Goal: Task Accomplishment & Management: Manage account settings

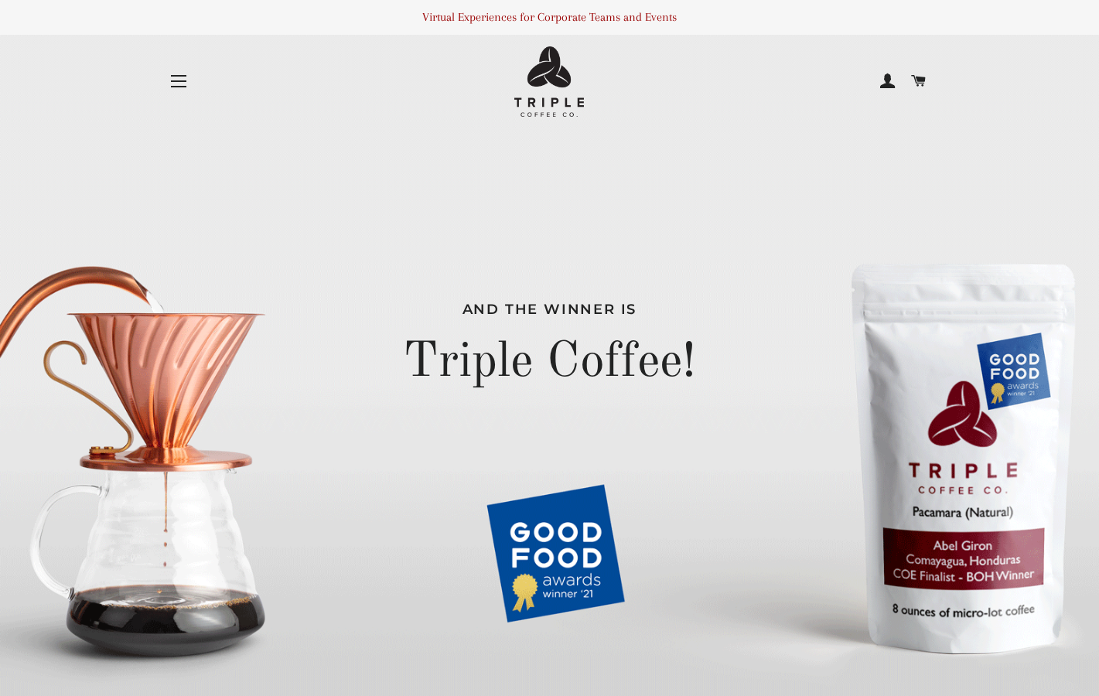
click at [889, 77] on span at bounding box center [887, 81] width 15 height 23
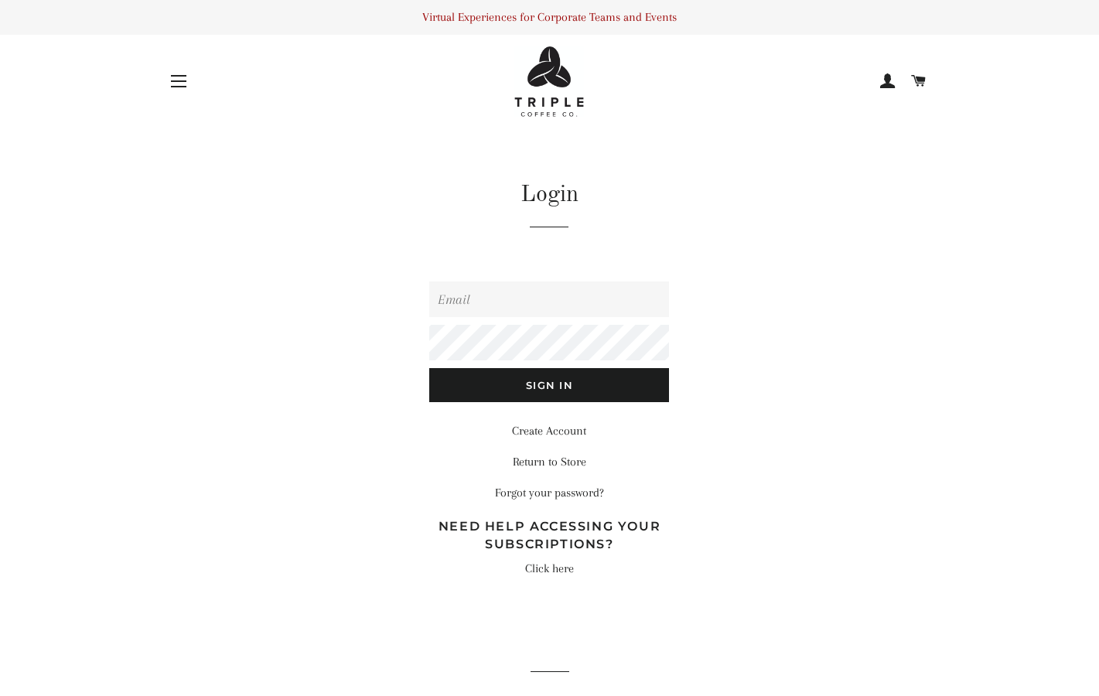
click at [474, 316] on input "Email" at bounding box center [549, 300] width 240 height 36
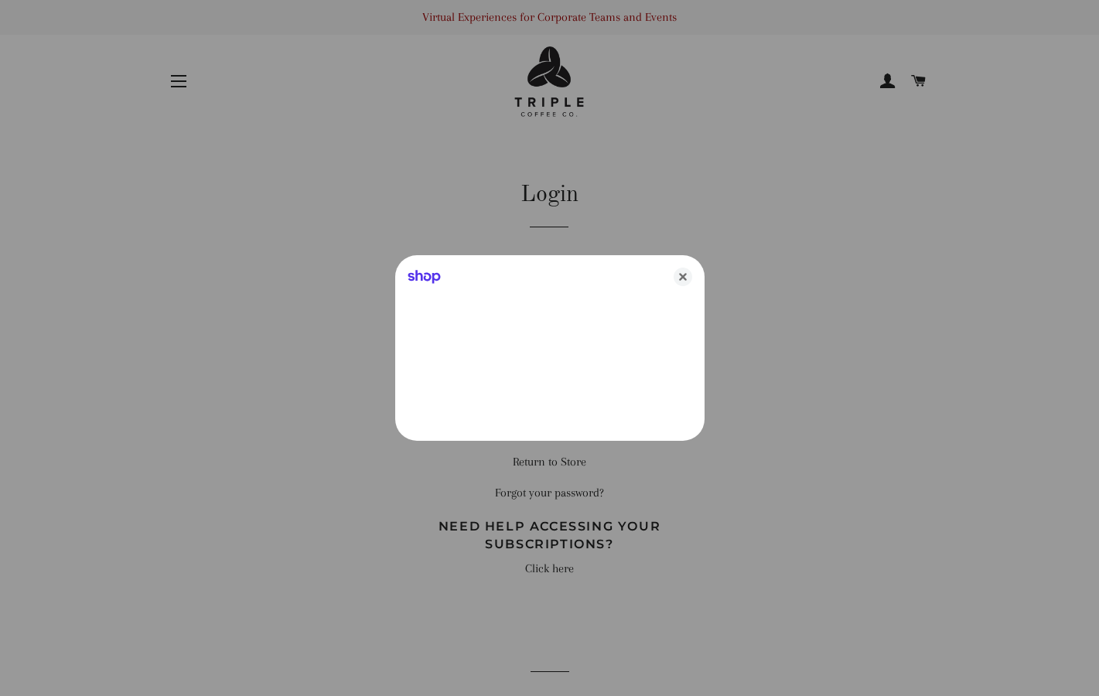
type input "[EMAIL_ADDRESS][DOMAIN_NAME]"
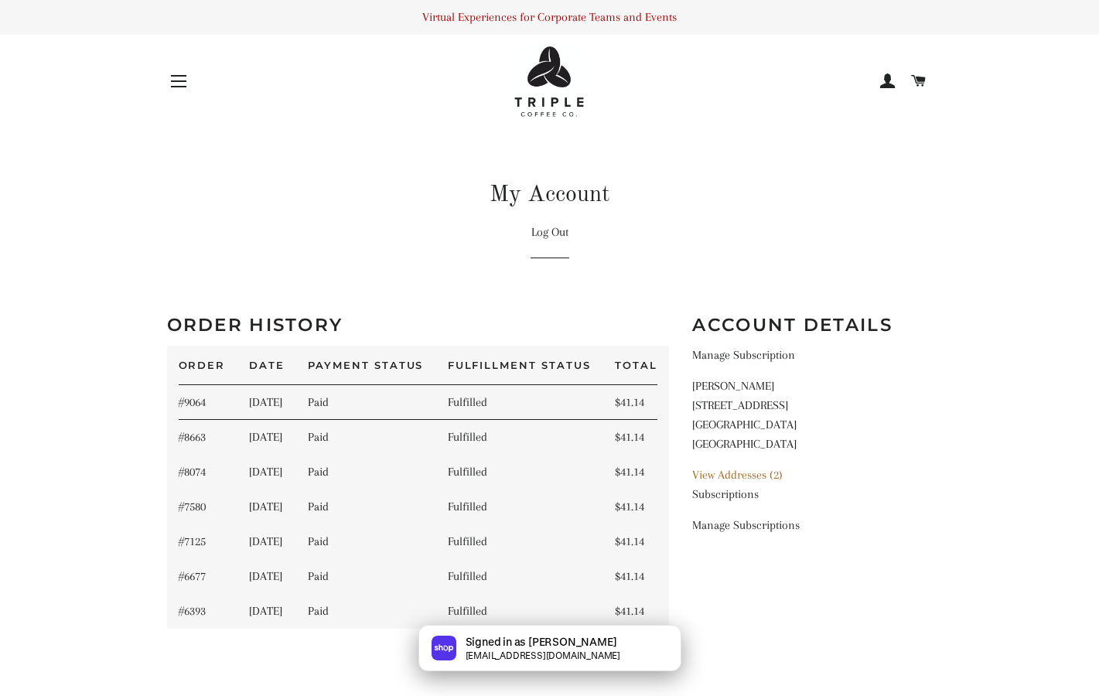
click at [759, 353] on link "Manage Subscription" at bounding box center [743, 355] width 103 height 14
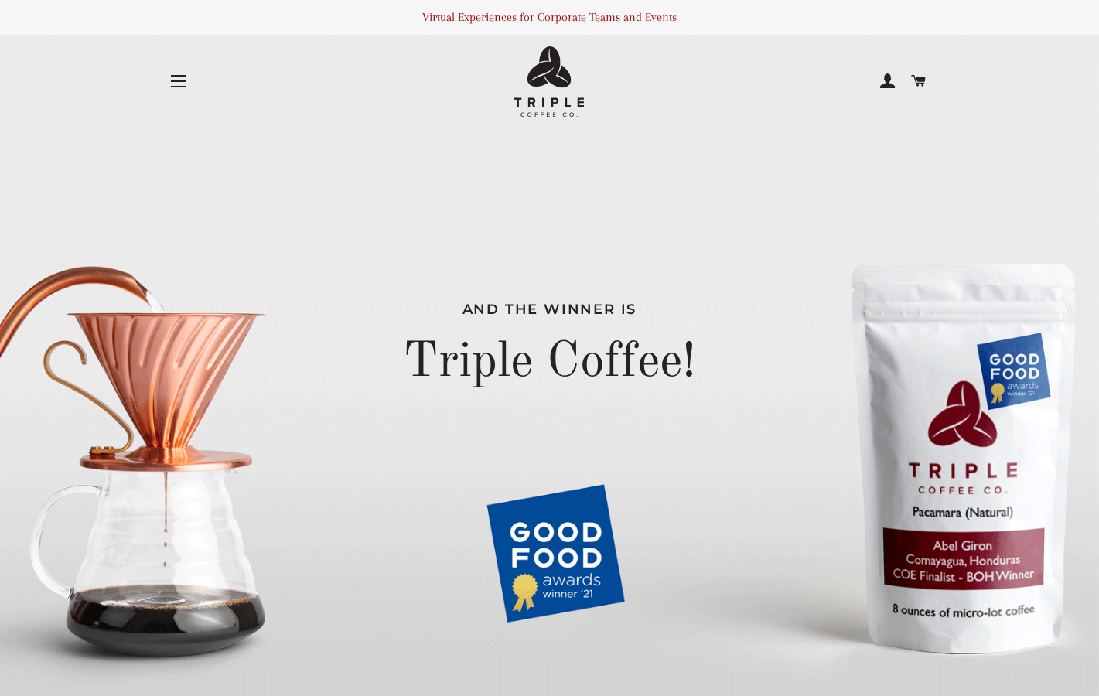
click at [886, 83] on span at bounding box center [887, 81] width 15 height 23
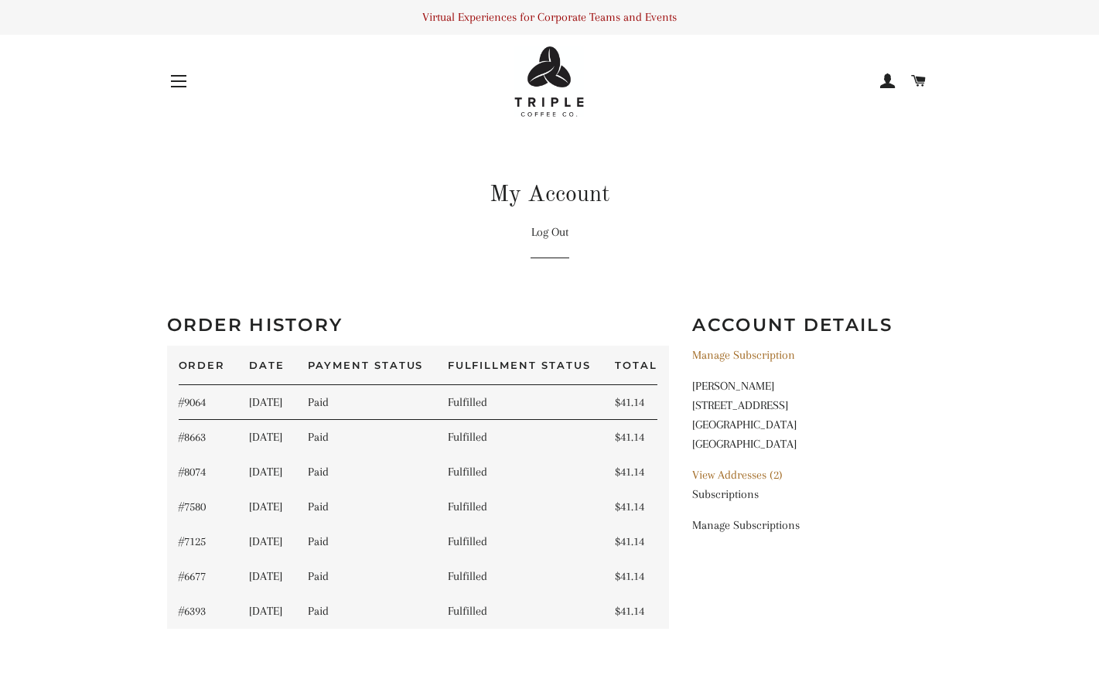
click at [712, 525] on link "Manage Subscriptions" at bounding box center [745, 525] width 107 height 14
click at [738, 354] on link "Manage Subscription" at bounding box center [743, 355] width 103 height 14
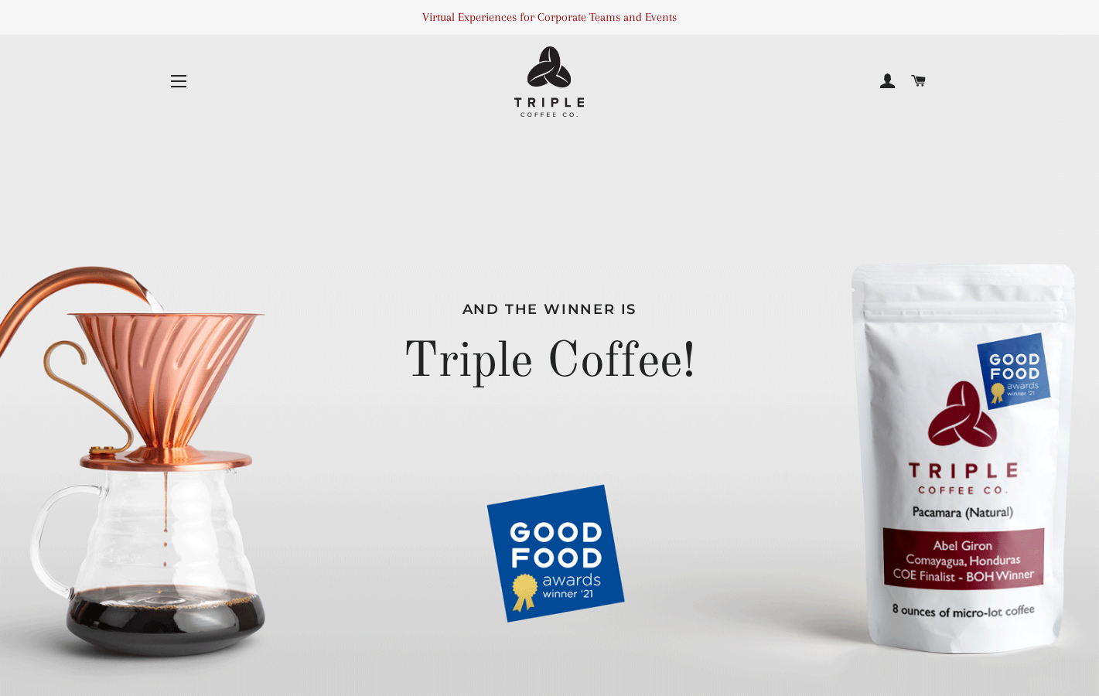
click at [177, 81] on button "Site navigation" at bounding box center [178, 81] width 39 height 39
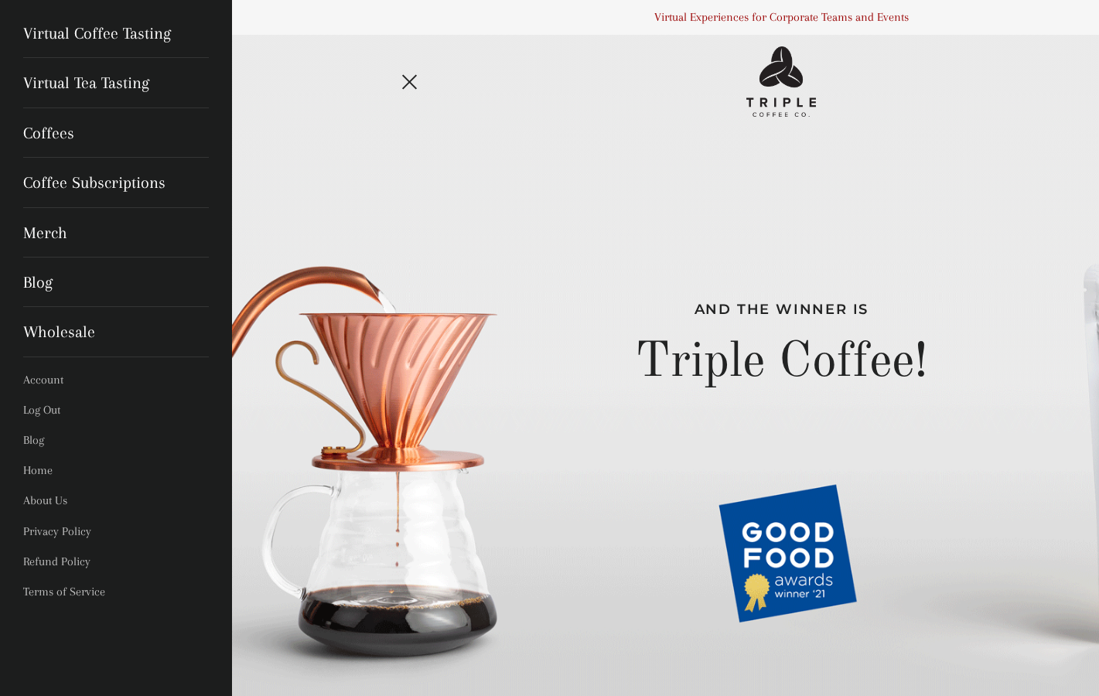
click at [43, 172] on link "Coffee Subscriptions" at bounding box center [116, 182] width 209 height 49
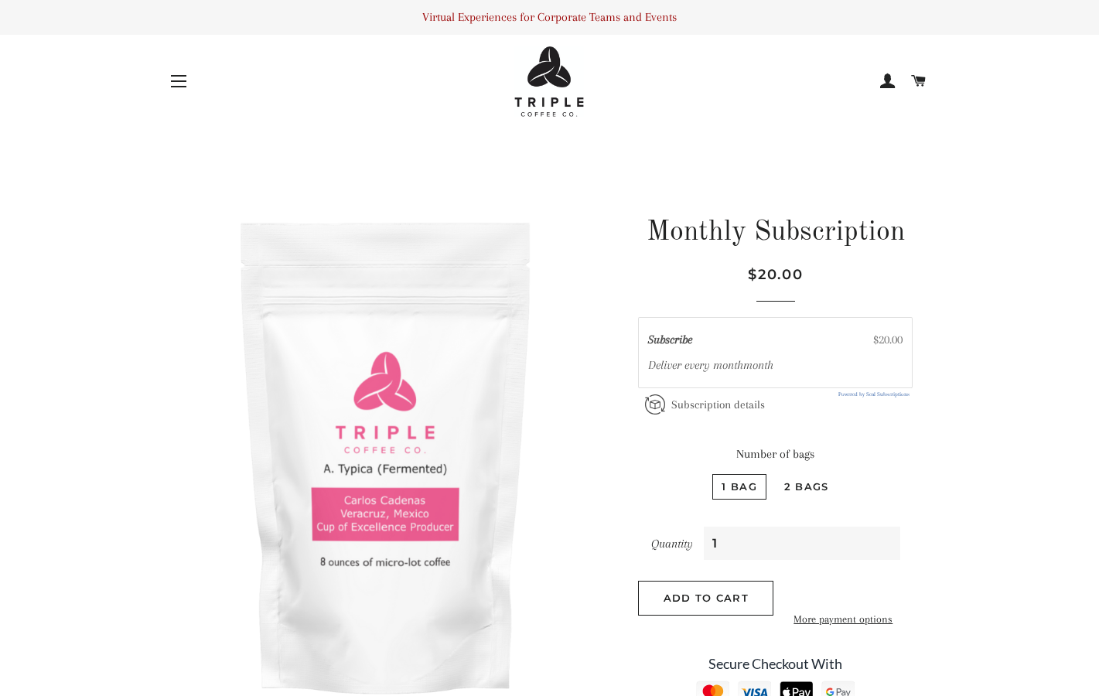
click at [885, 81] on span at bounding box center [887, 81] width 15 height 23
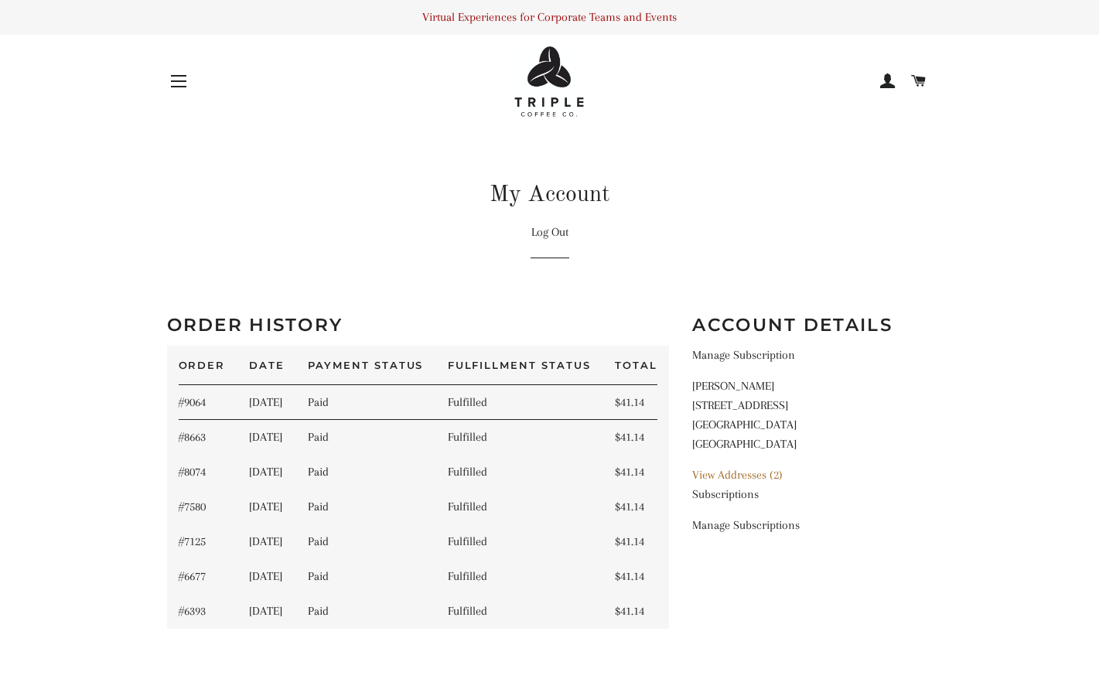
click at [731, 351] on link "Manage Subscription" at bounding box center [743, 355] width 103 height 14
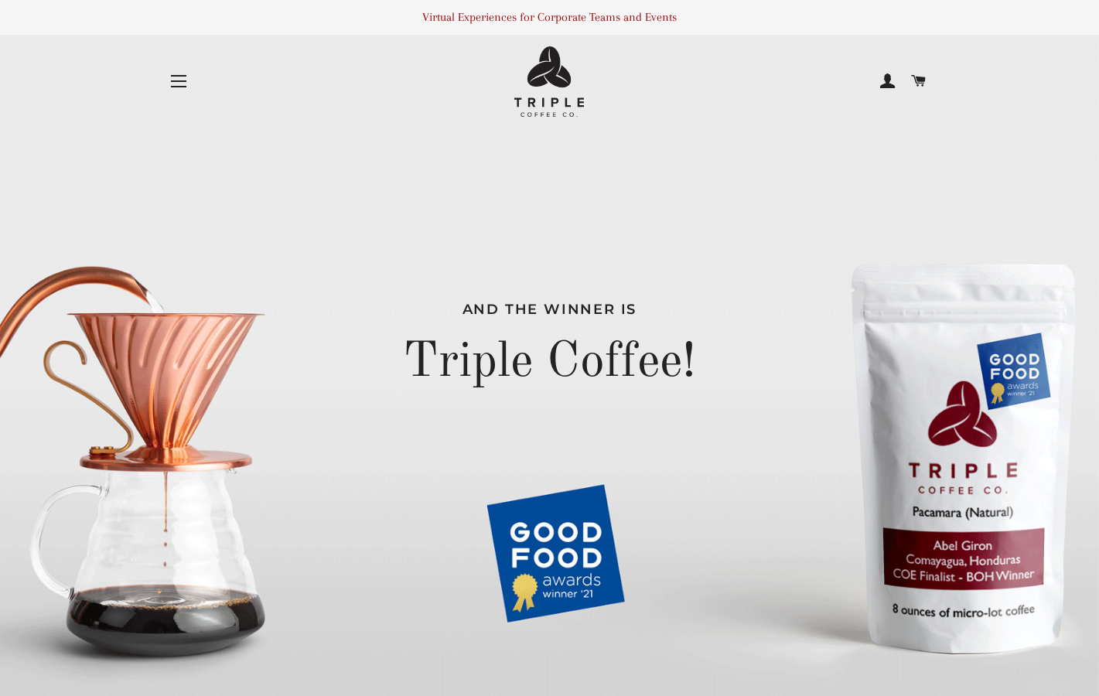
click at [178, 82] on span "button" at bounding box center [178, 81] width 15 height 2
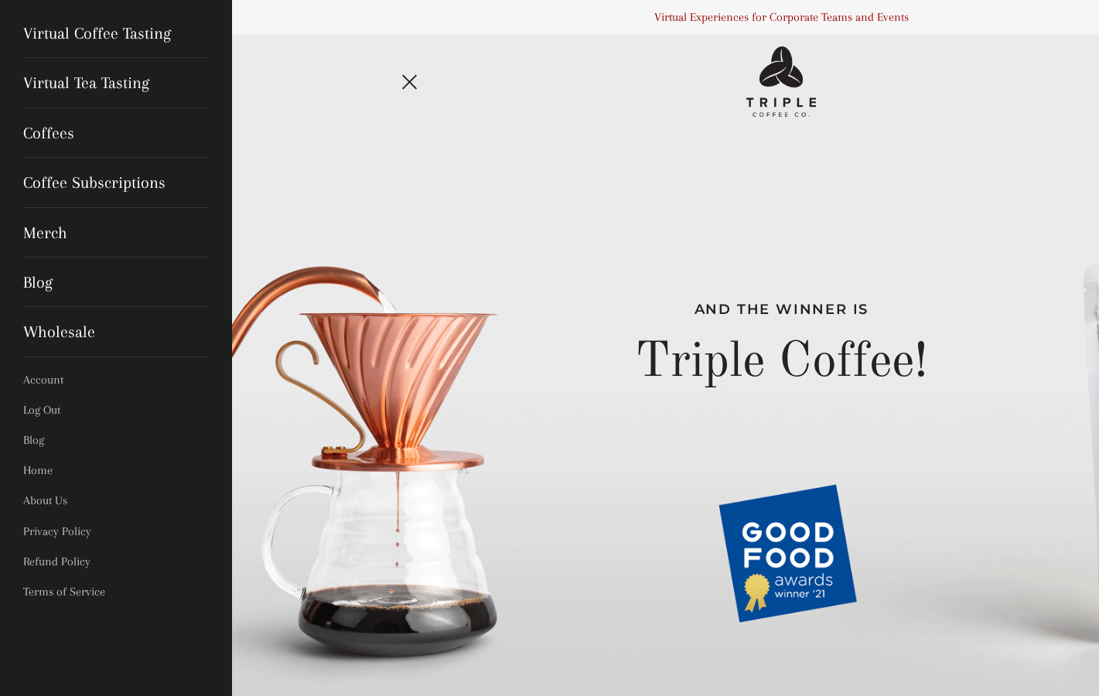
click at [101, 180] on link "Coffee Subscriptions" at bounding box center [116, 182] width 209 height 49
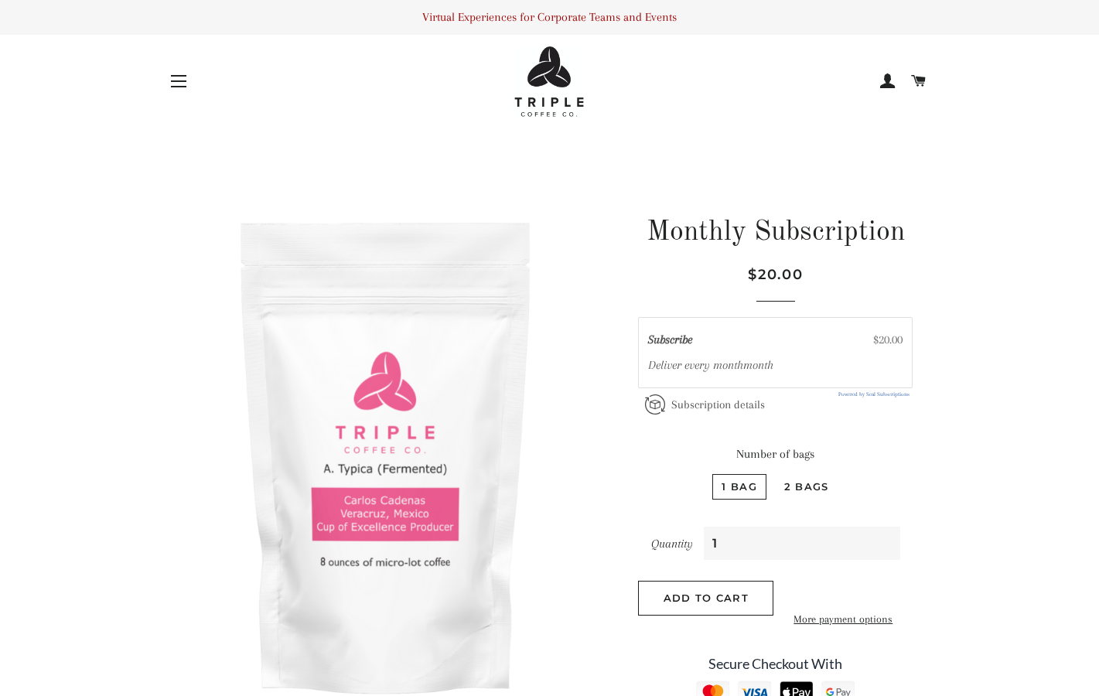
click at [178, 80] on button "Site navigation" at bounding box center [178, 81] width 39 height 39
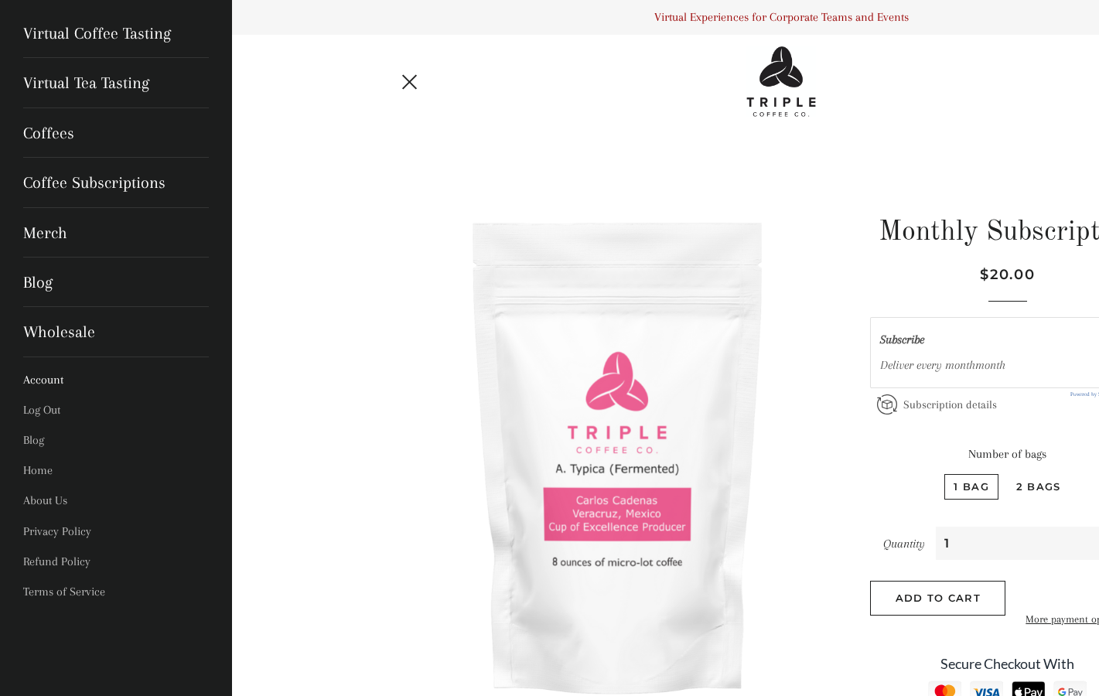
click at [66, 377] on link "Account" at bounding box center [116, 380] width 209 height 30
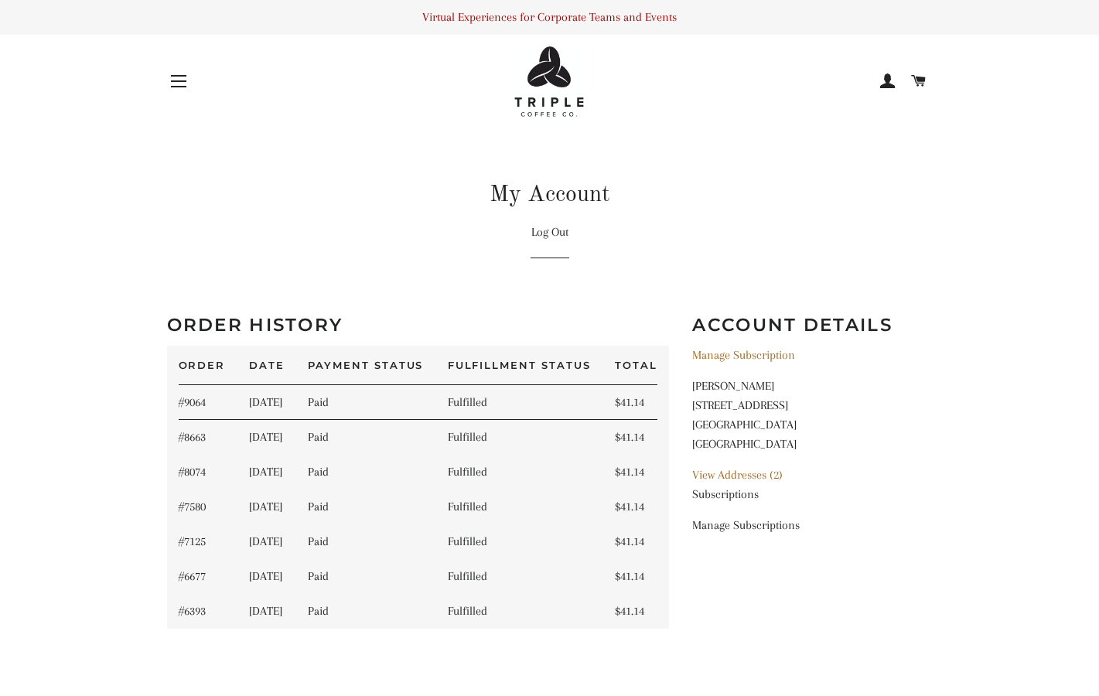
click at [718, 498] on link "Subscriptions" at bounding box center [725, 494] width 67 height 14
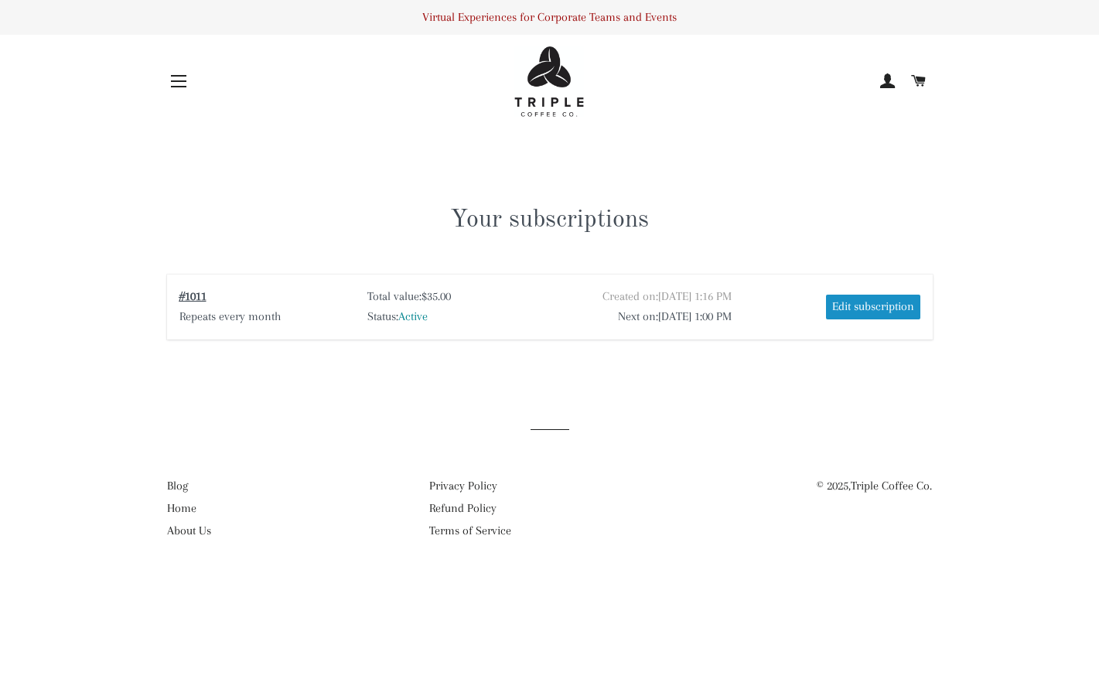
click at [847, 305] on div "Edit subscription" at bounding box center [873, 307] width 94 height 25
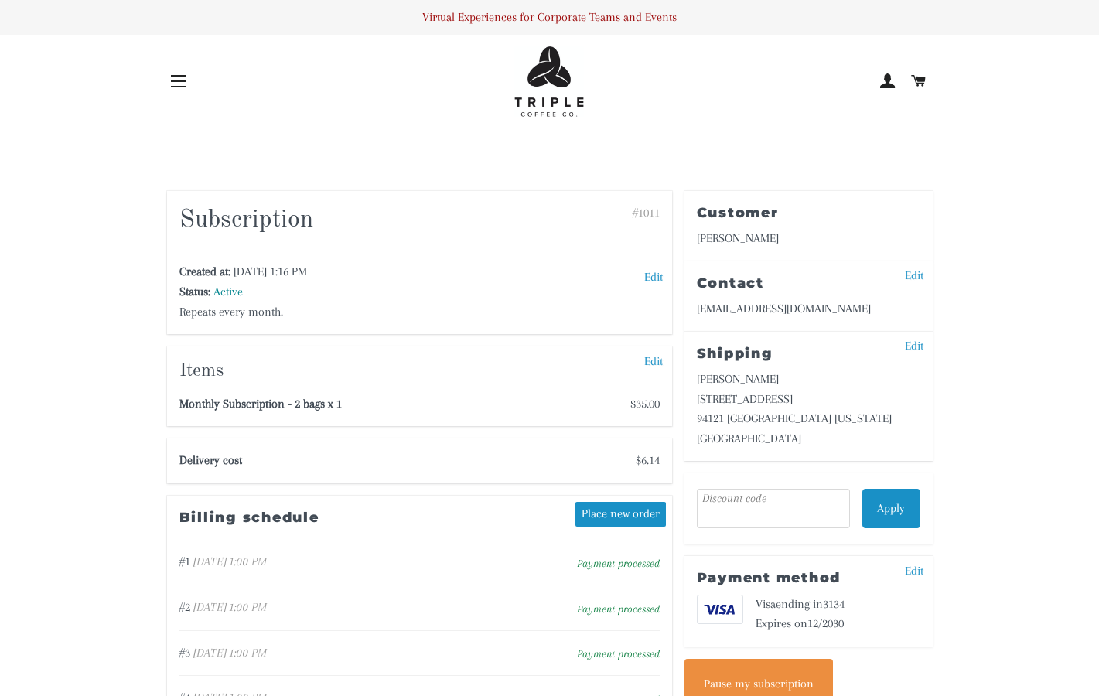
click at [647, 360] on div "Edit" at bounding box center [653, 361] width 31 height 25
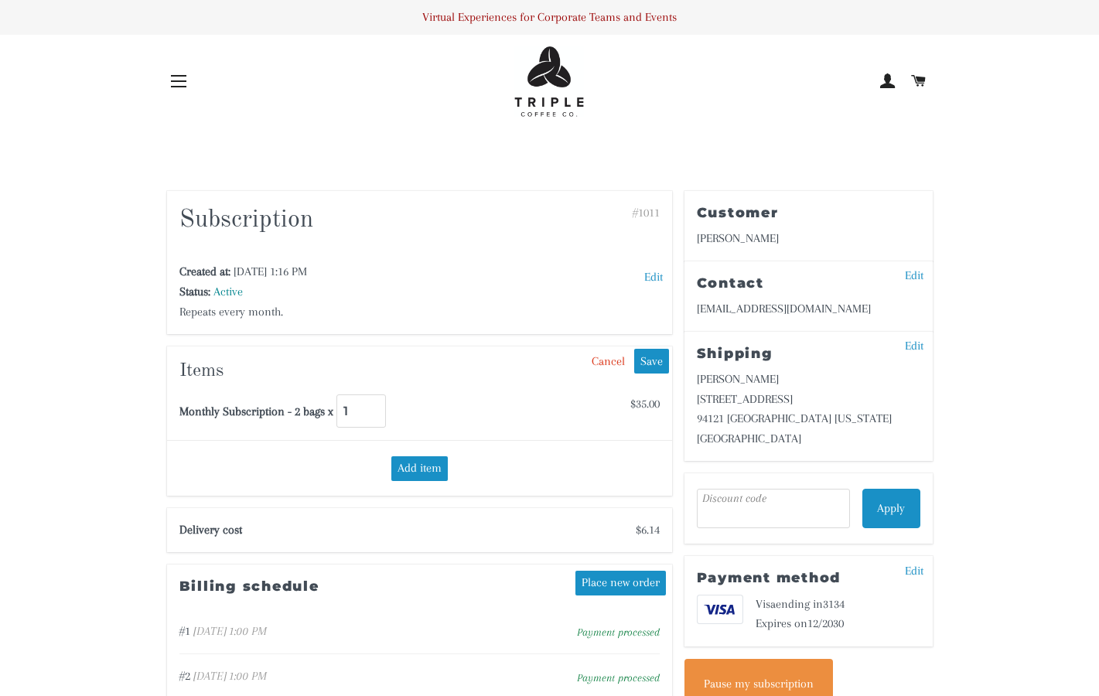
type input "2"
click at [386, 406] on input "2" at bounding box center [360, 411] width 49 height 34
click at [650, 353] on div "Save" at bounding box center [651, 361] width 35 height 25
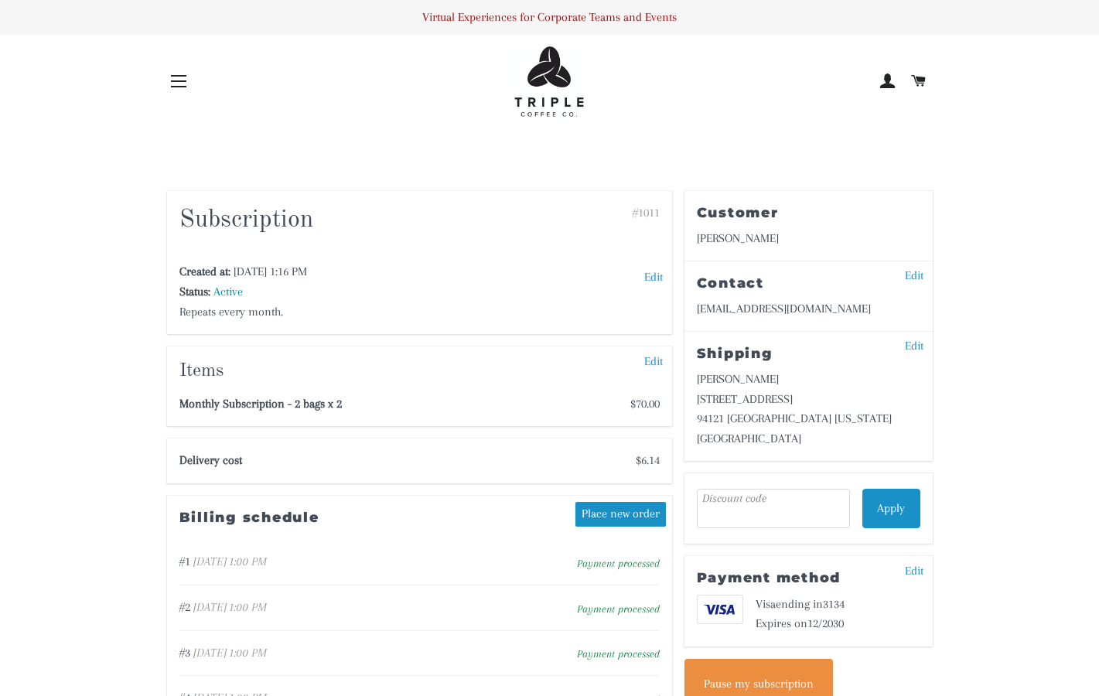
click at [635, 514] on div "Place new order" at bounding box center [620, 514] width 90 height 25
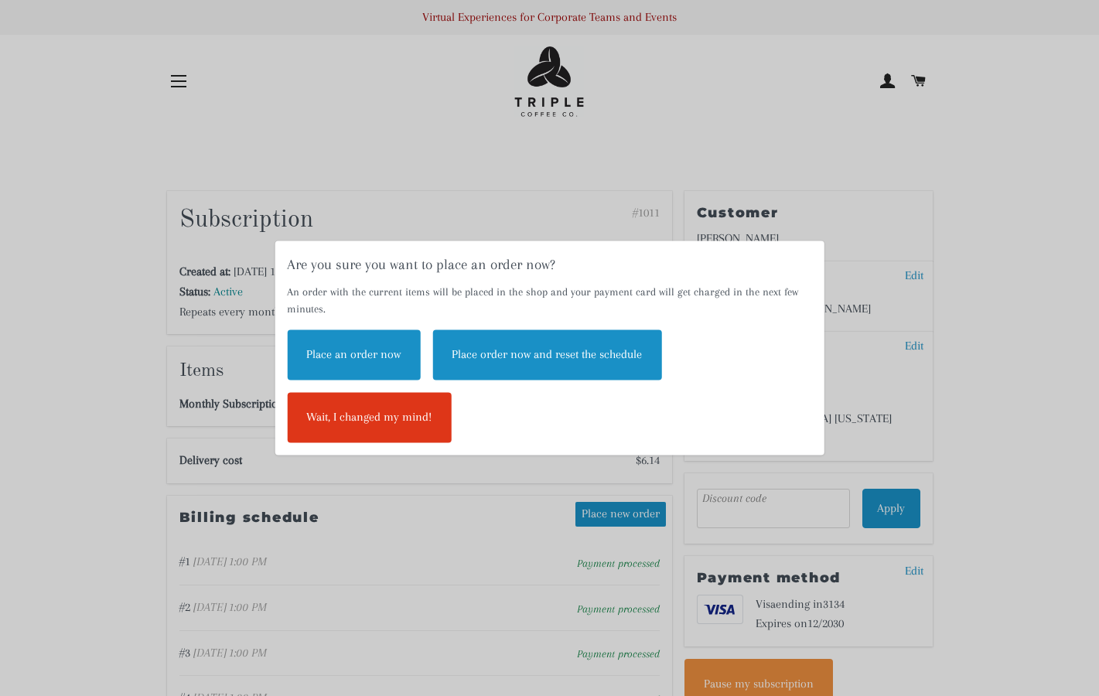
click at [394, 424] on div "Wait, I changed my mind!" at bounding box center [369, 418] width 164 height 50
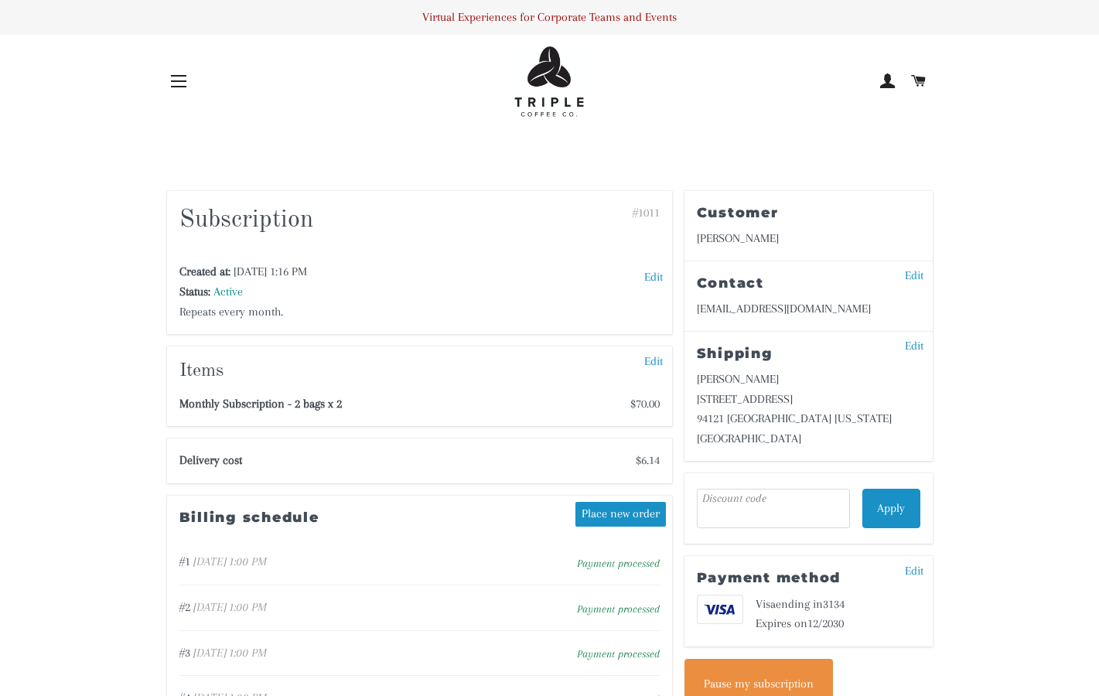
click at [891, 79] on span at bounding box center [887, 81] width 15 height 23
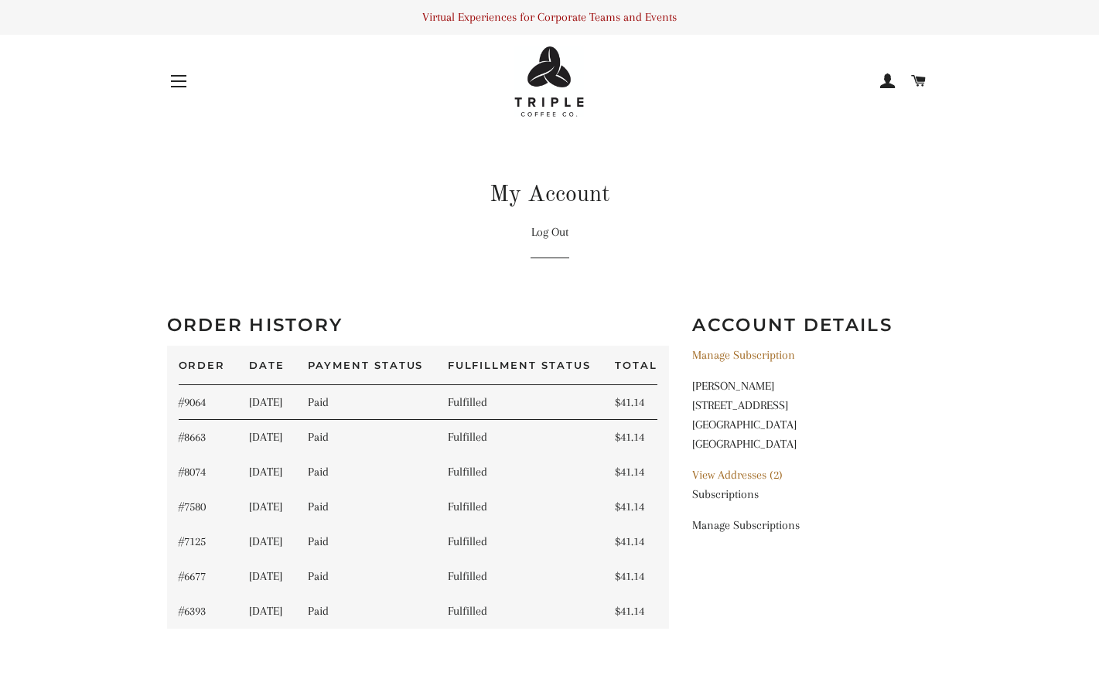
click at [710, 493] on link "Subscriptions" at bounding box center [725, 494] width 67 height 14
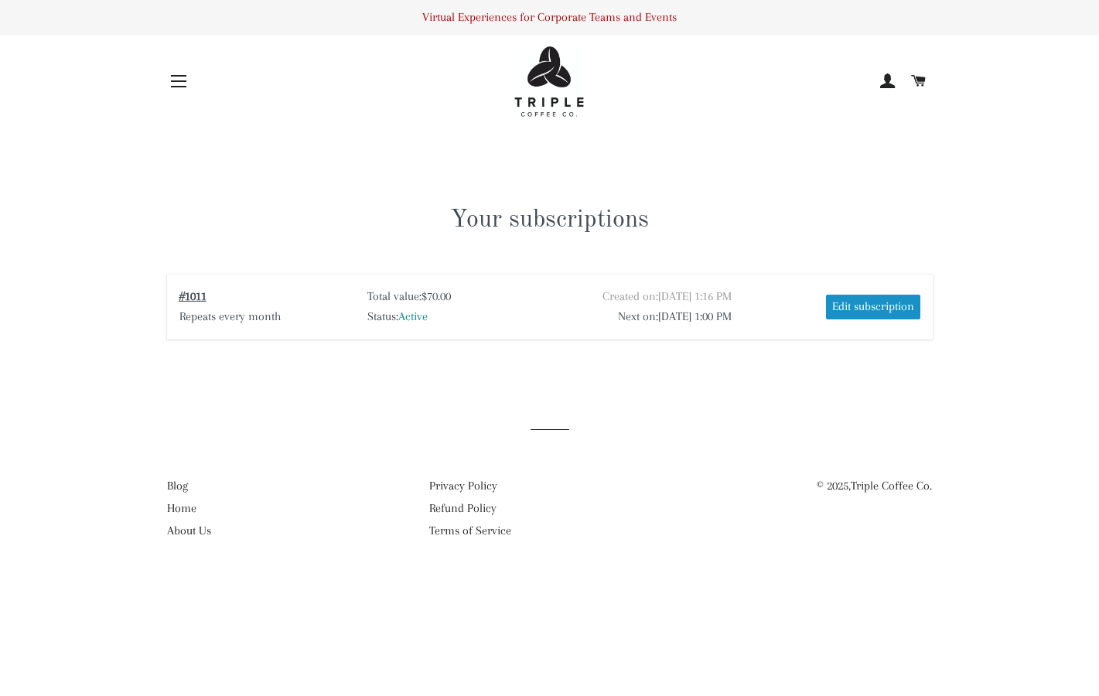
click at [887, 80] on span at bounding box center [887, 81] width 15 height 23
